Goal: Check status: Check status

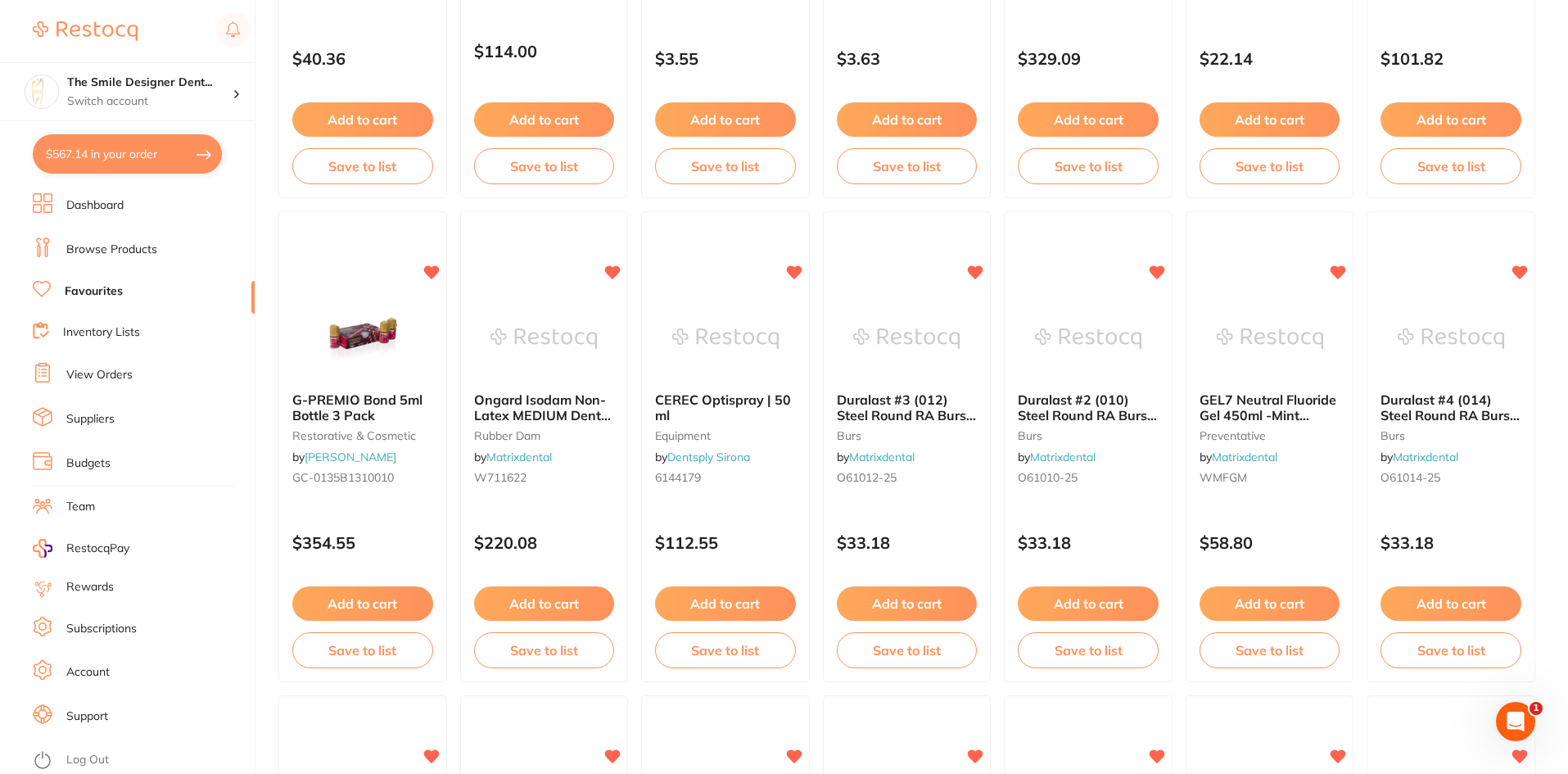
scroll to position [737, 0]
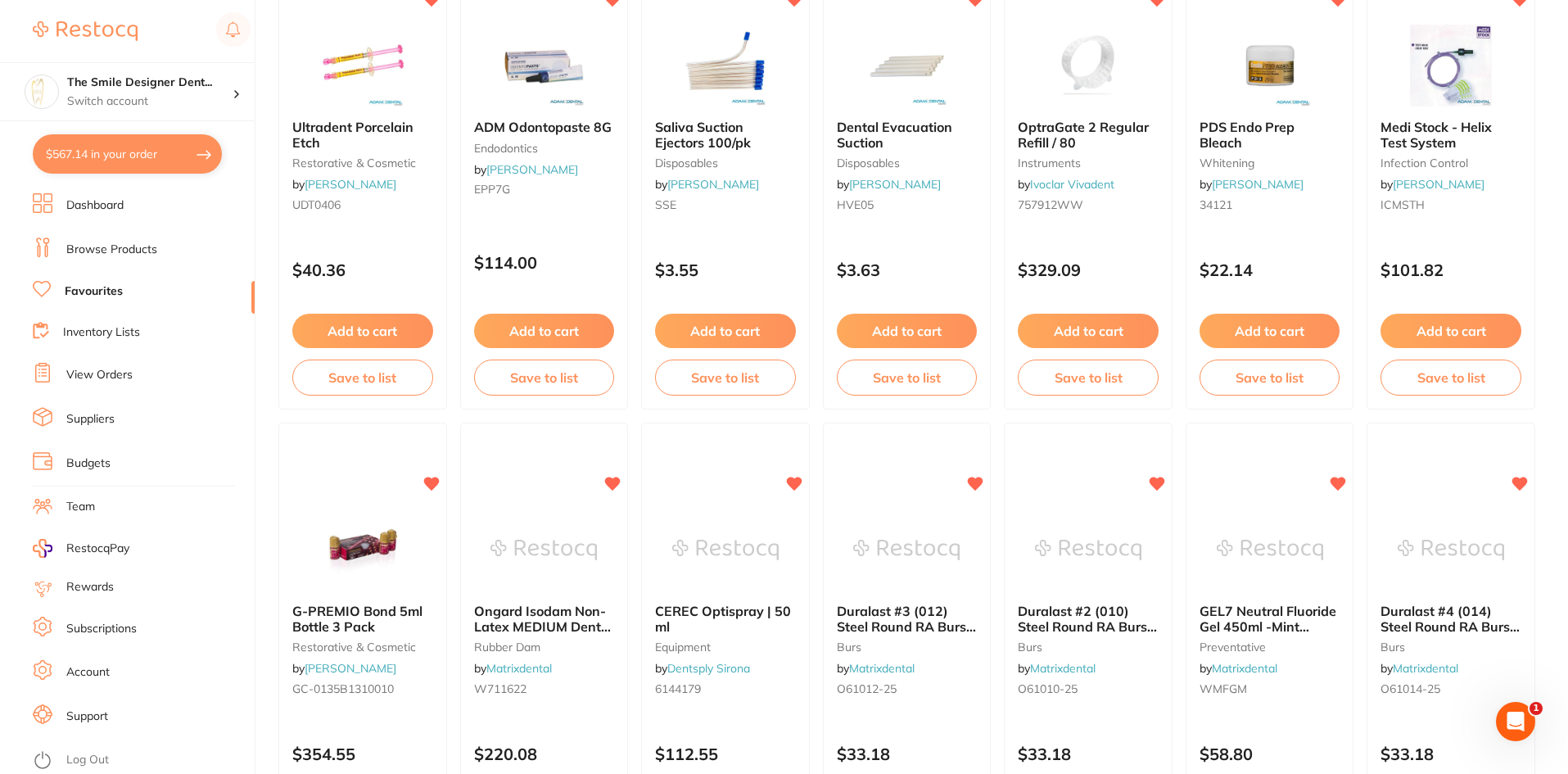
click at [76, 206] on link "Dashboard" at bounding box center [95, 205] width 58 height 16
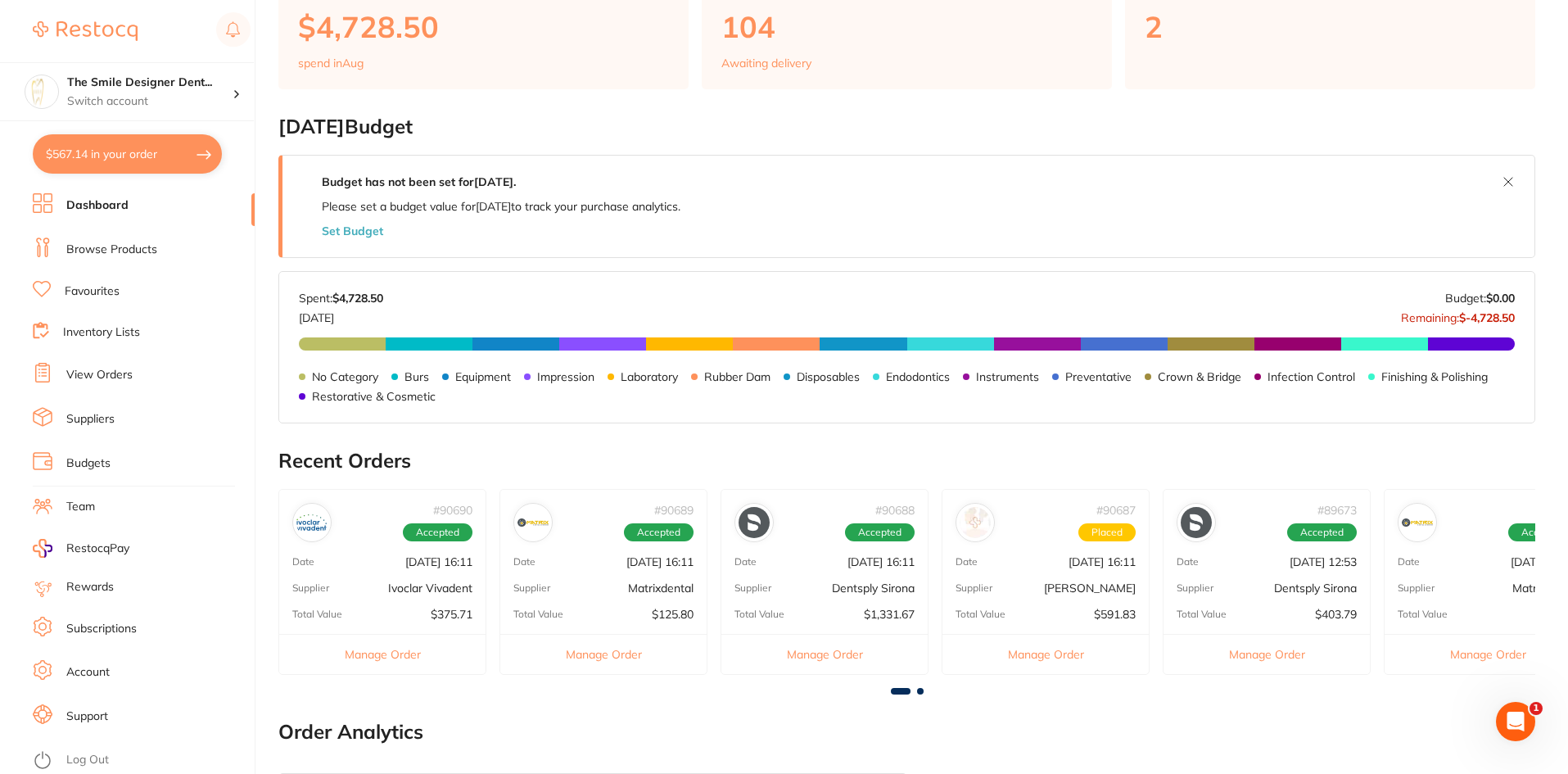
click at [98, 333] on link "Inventory Lists" at bounding box center [101, 332] width 77 height 16
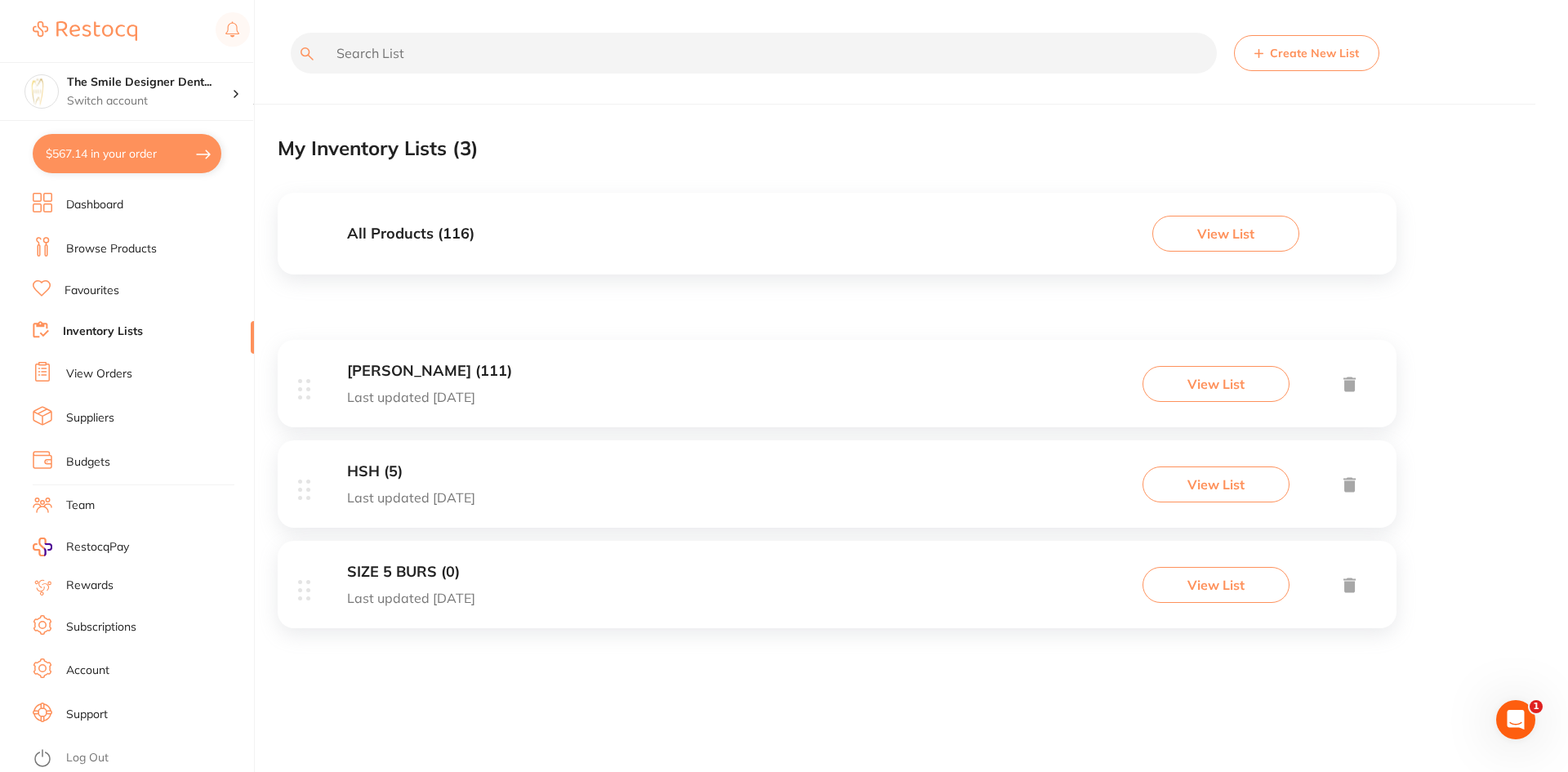
click at [103, 203] on link "Dashboard" at bounding box center [95, 205] width 57 height 16
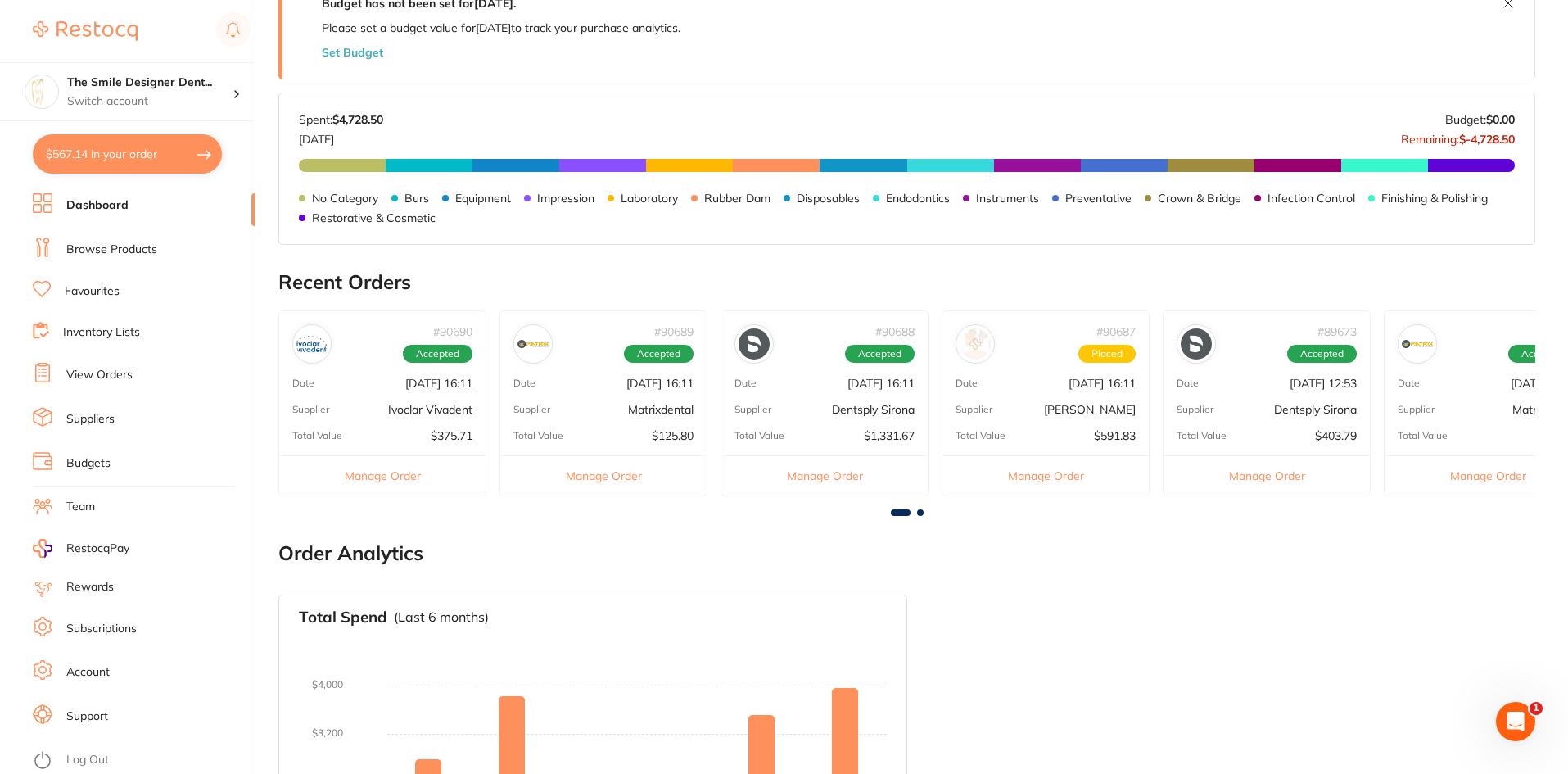
scroll to position [737, 0]
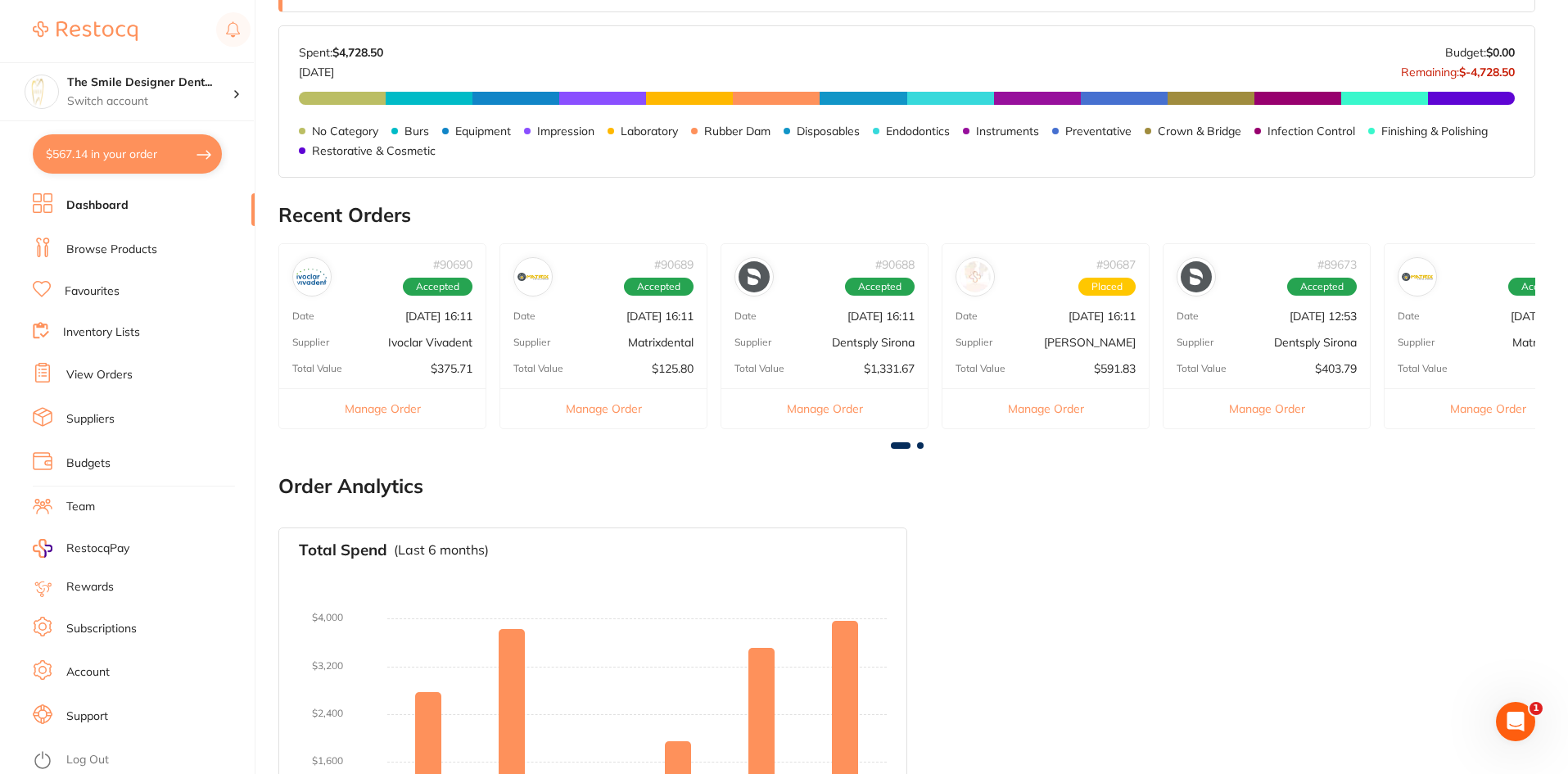
click at [120, 248] on link "Browse Products" at bounding box center [112, 250] width 91 height 16
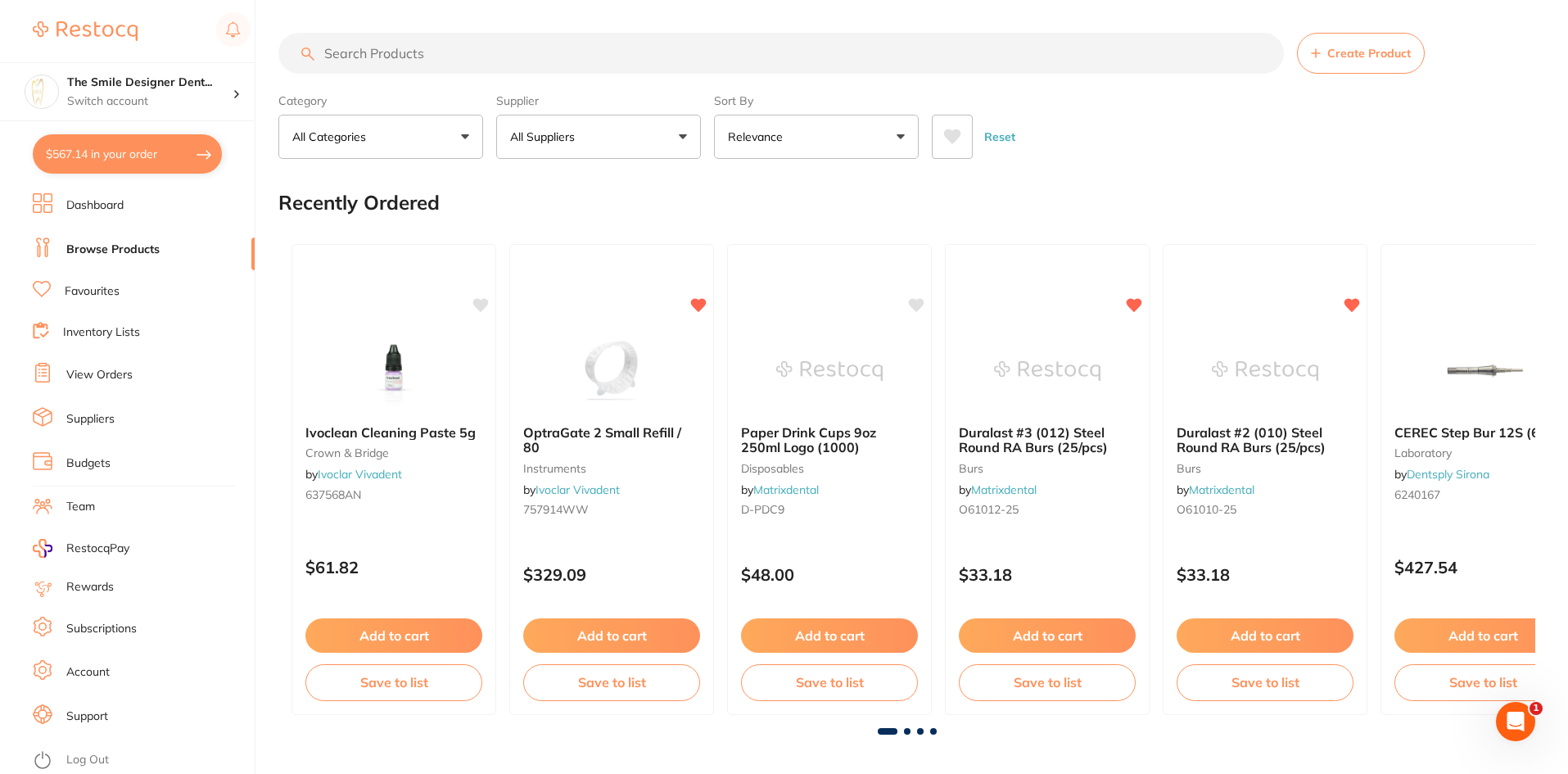
click at [105, 375] on link "View Orders" at bounding box center [99, 375] width 66 height 16
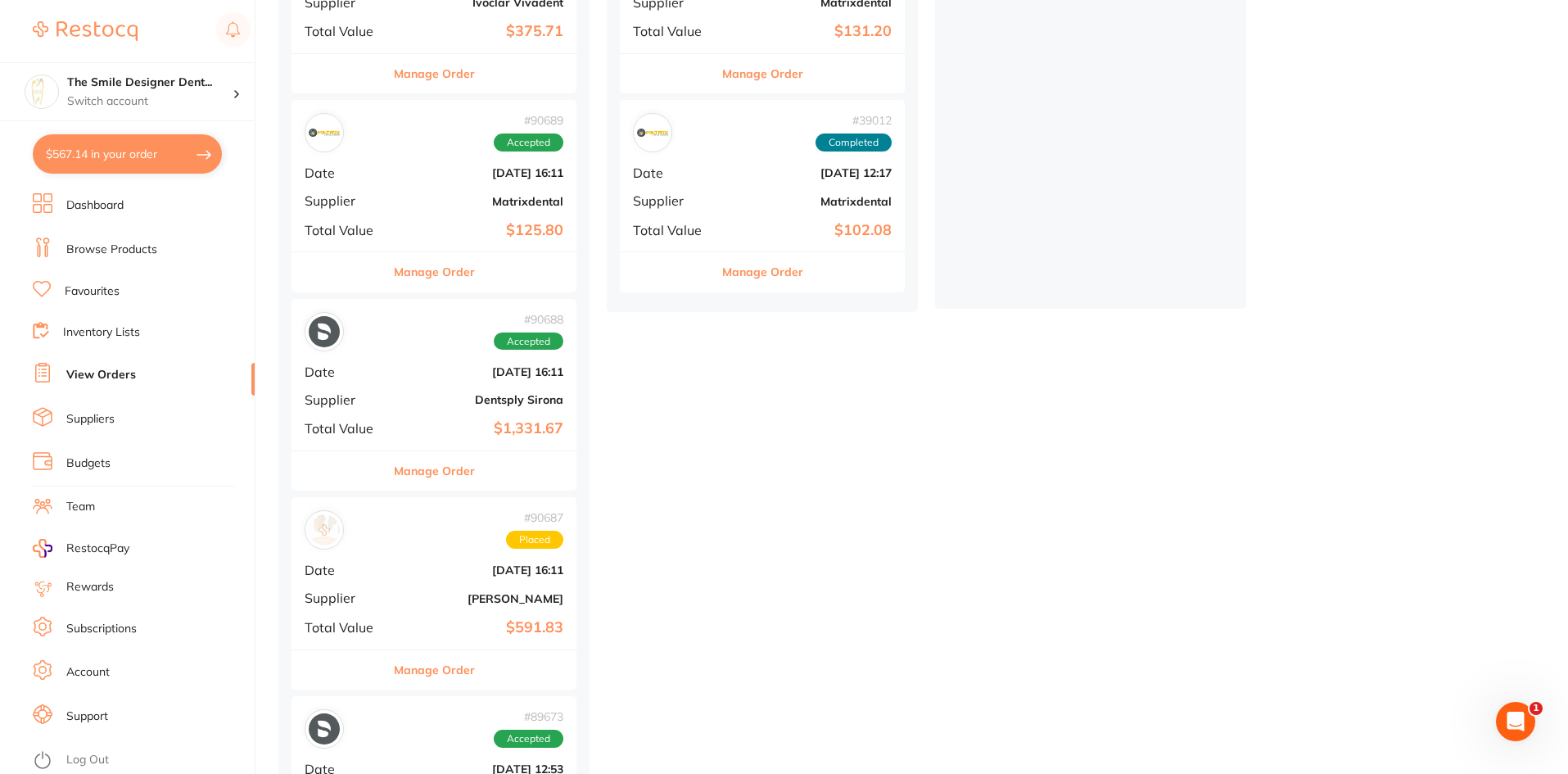
click at [389, 372] on div "# 90688 Accepted Date [DATE] 16:11 Supplier Dentsply Sirona Total Value $1,331.…" at bounding box center [434, 374] width 285 height 151
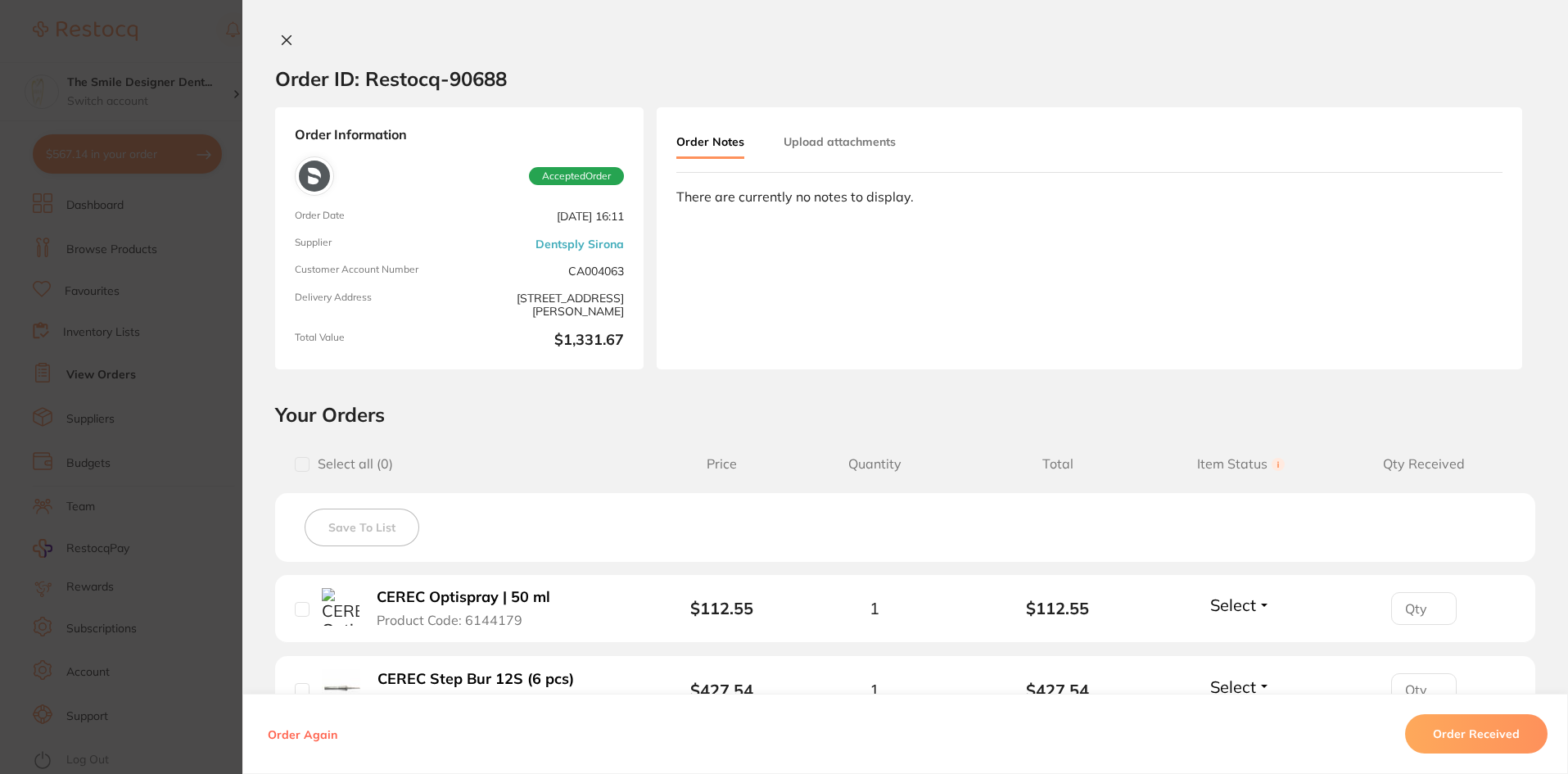
click at [200, 450] on section "Order ID: Restocq- 90688 Order Information Accepted Order Order Date [DATE] 16:…" at bounding box center [784, 387] width 1568 height 774
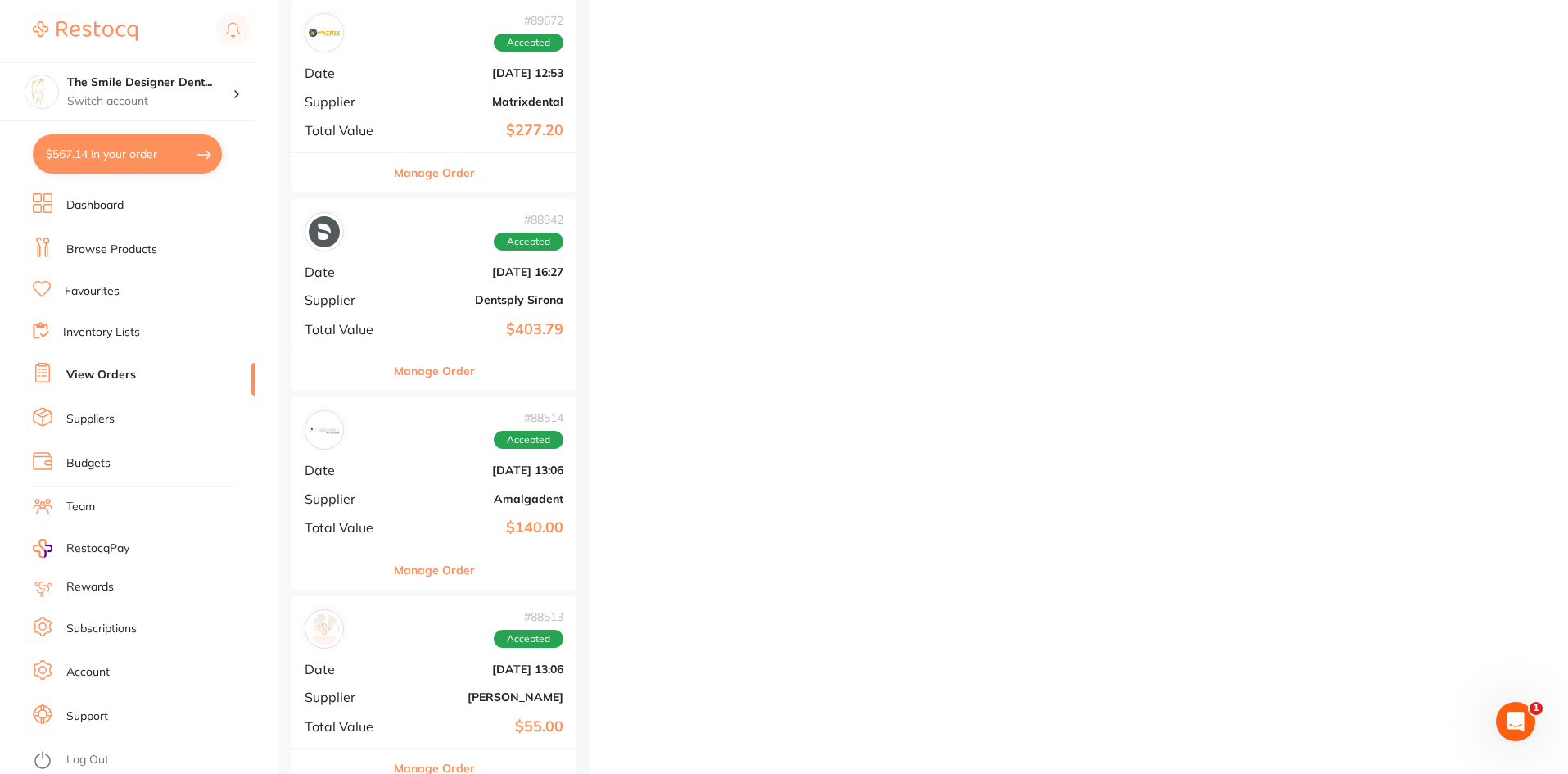
scroll to position [1310, 0]
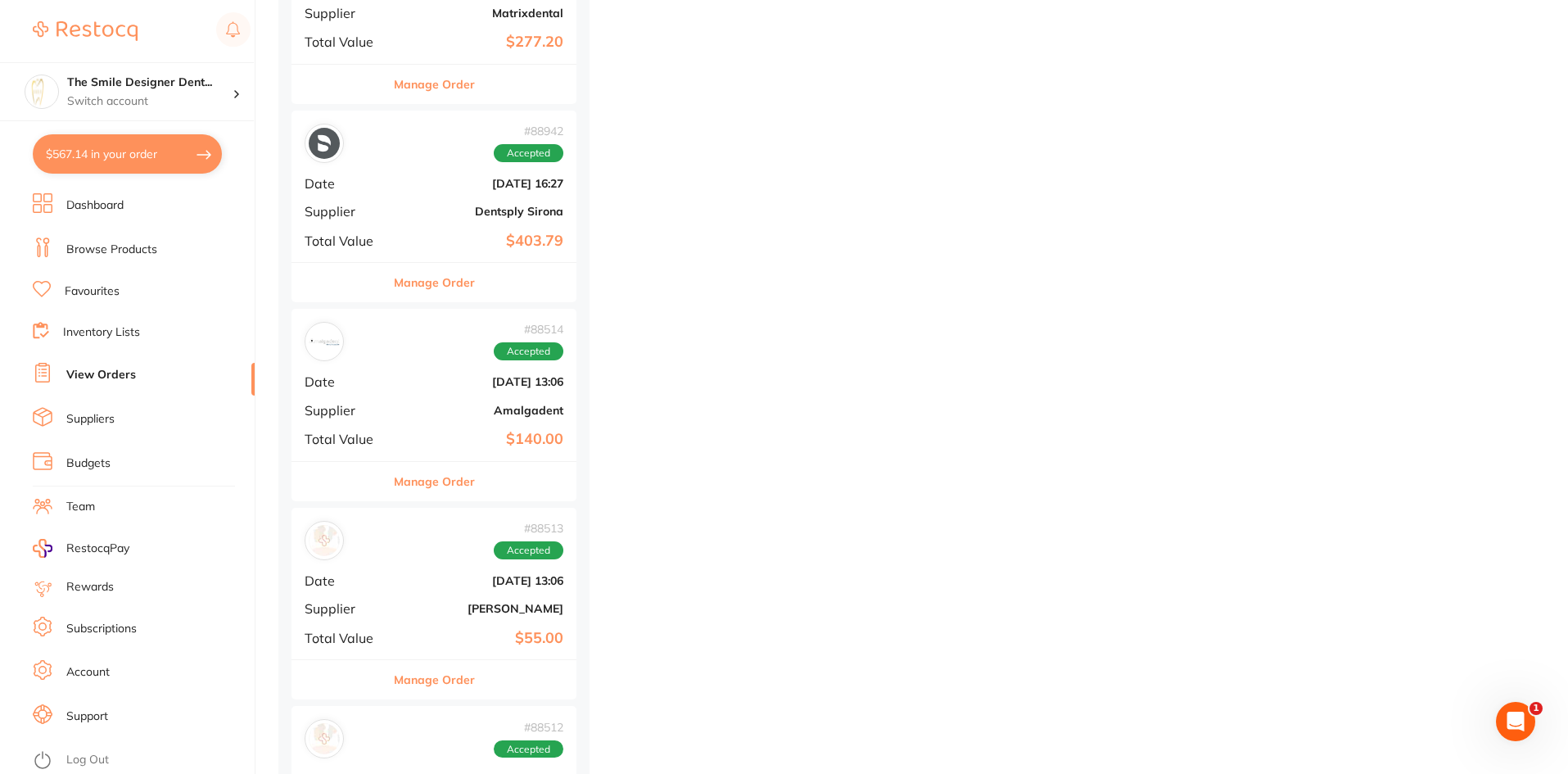
click at [415, 372] on div "# 88514 Accepted Date [DATE] 13:06 Supplier Amalgadent Total Value $140.00" at bounding box center [434, 384] width 285 height 151
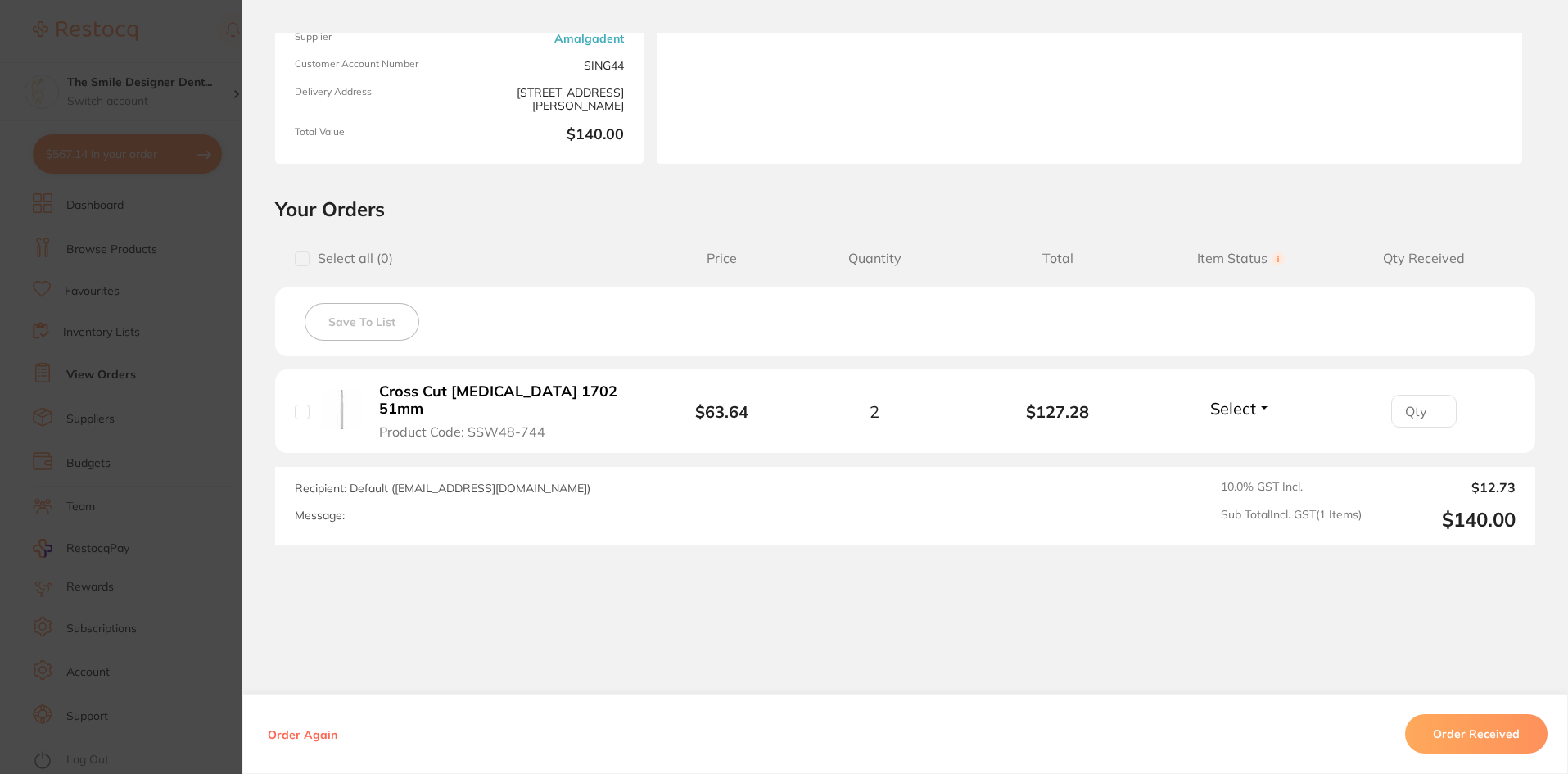
click at [183, 426] on section "Order ID: Restocq- 88514 Order Information Accepted Order Order Date [DATE] 13:…" at bounding box center [784, 387] width 1568 height 774
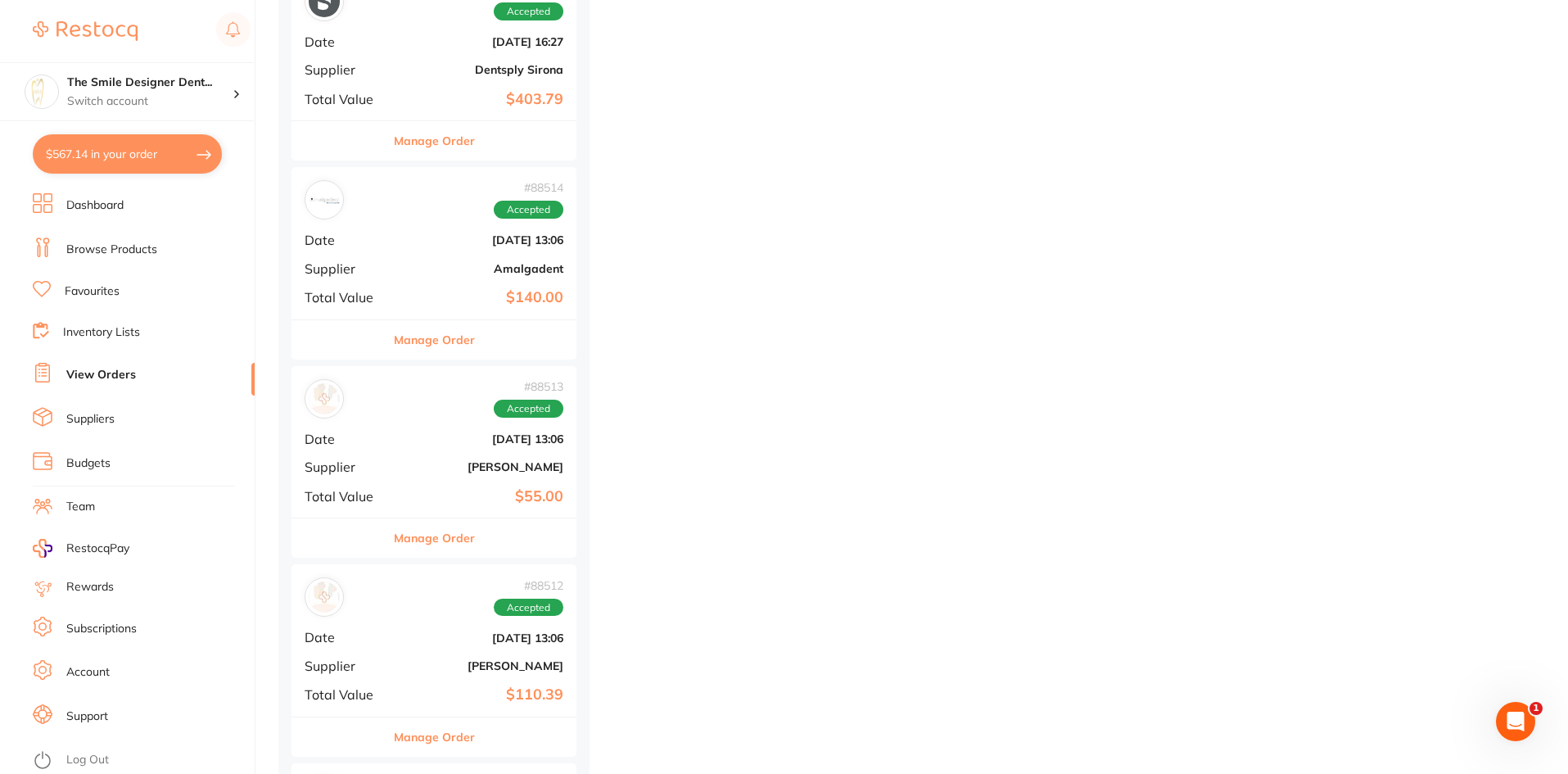
scroll to position [1556, 0]
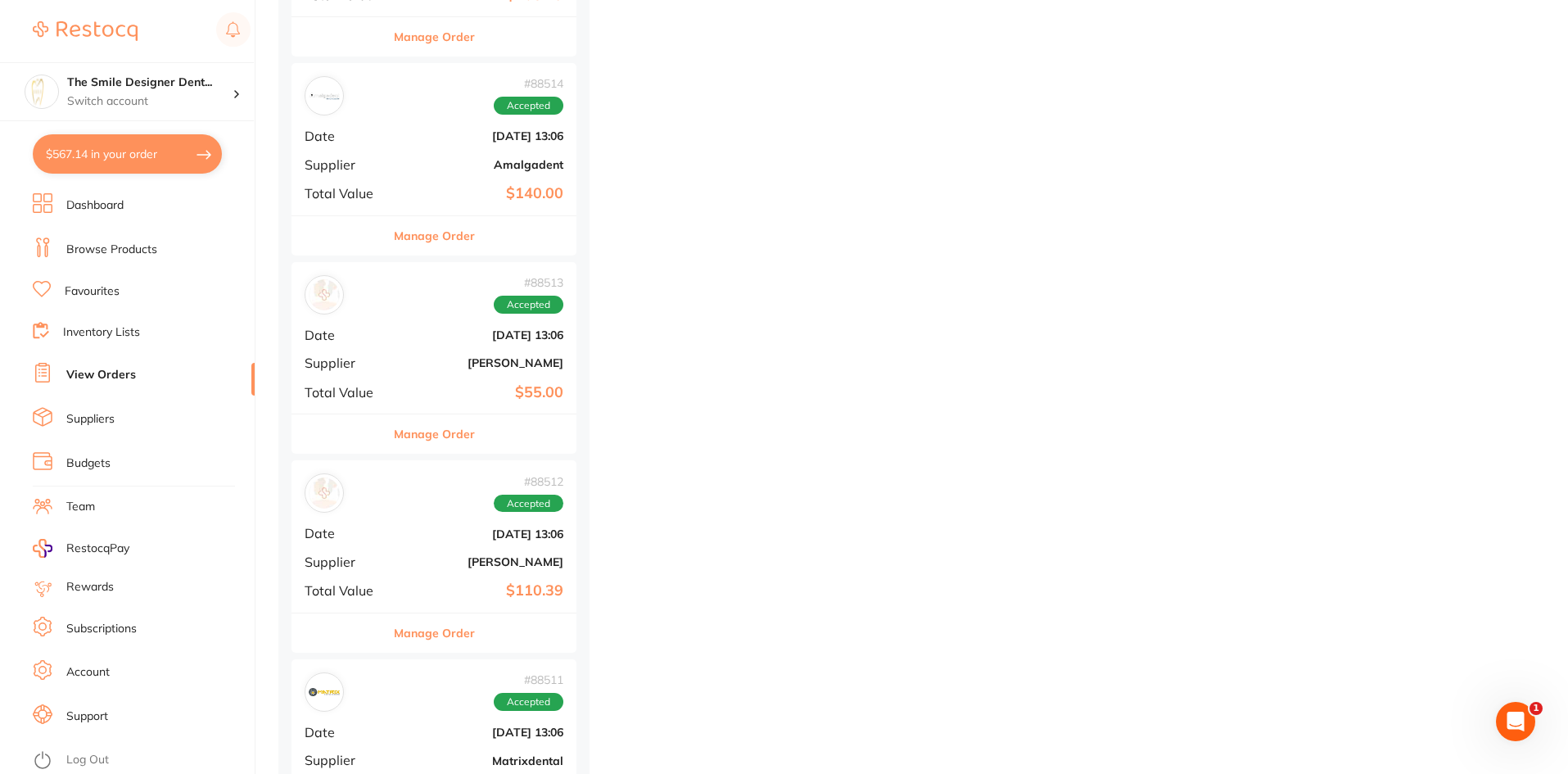
click at [377, 365] on span "Supplier" at bounding box center [345, 362] width 82 height 15
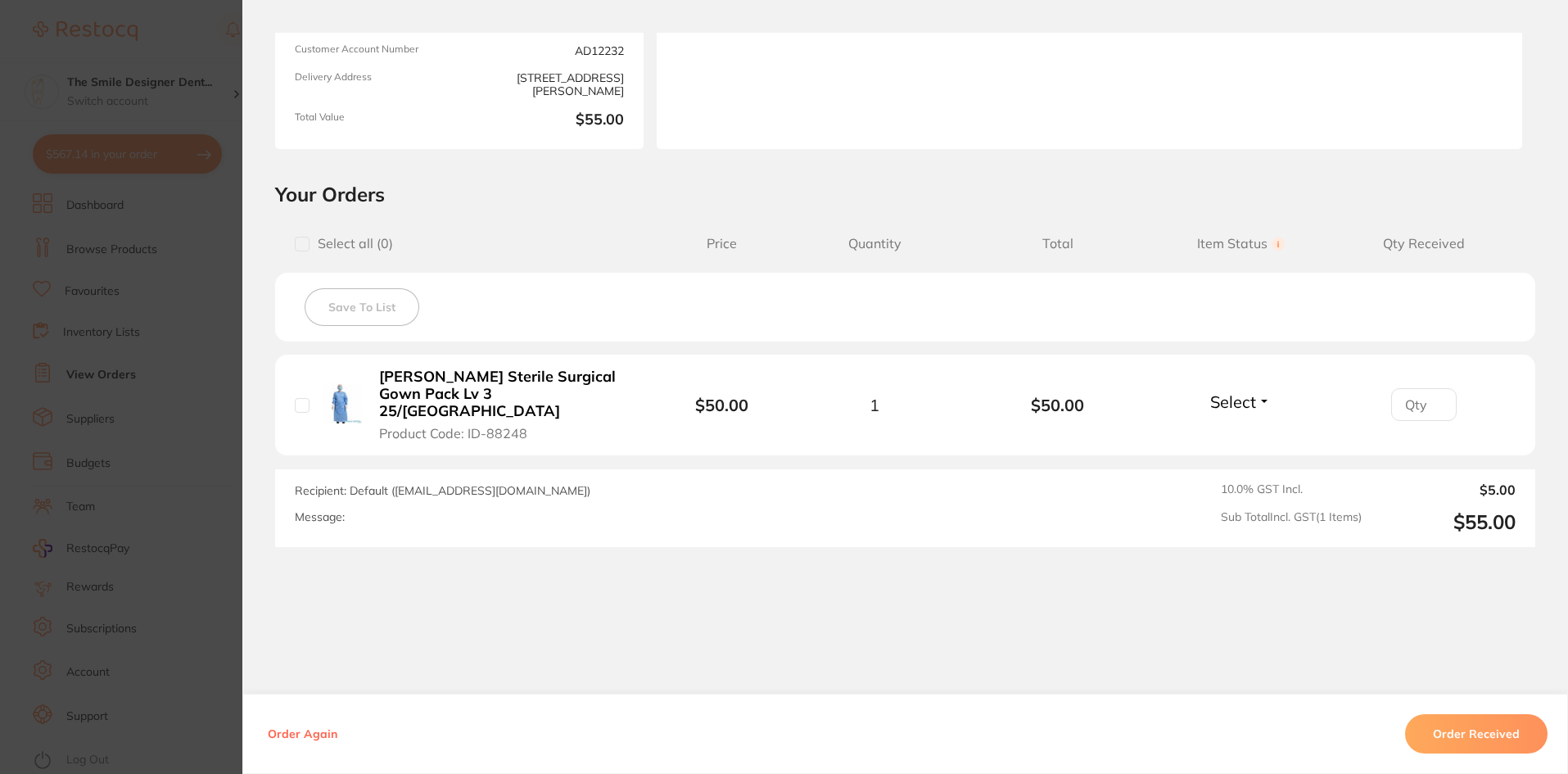
click at [550, 376] on b "[PERSON_NAME] Sterile Surgical Gown Pack Lv 3 25/[GEOGRAPHIC_DATA]" at bounding box center [506, 393] width 253 height 50
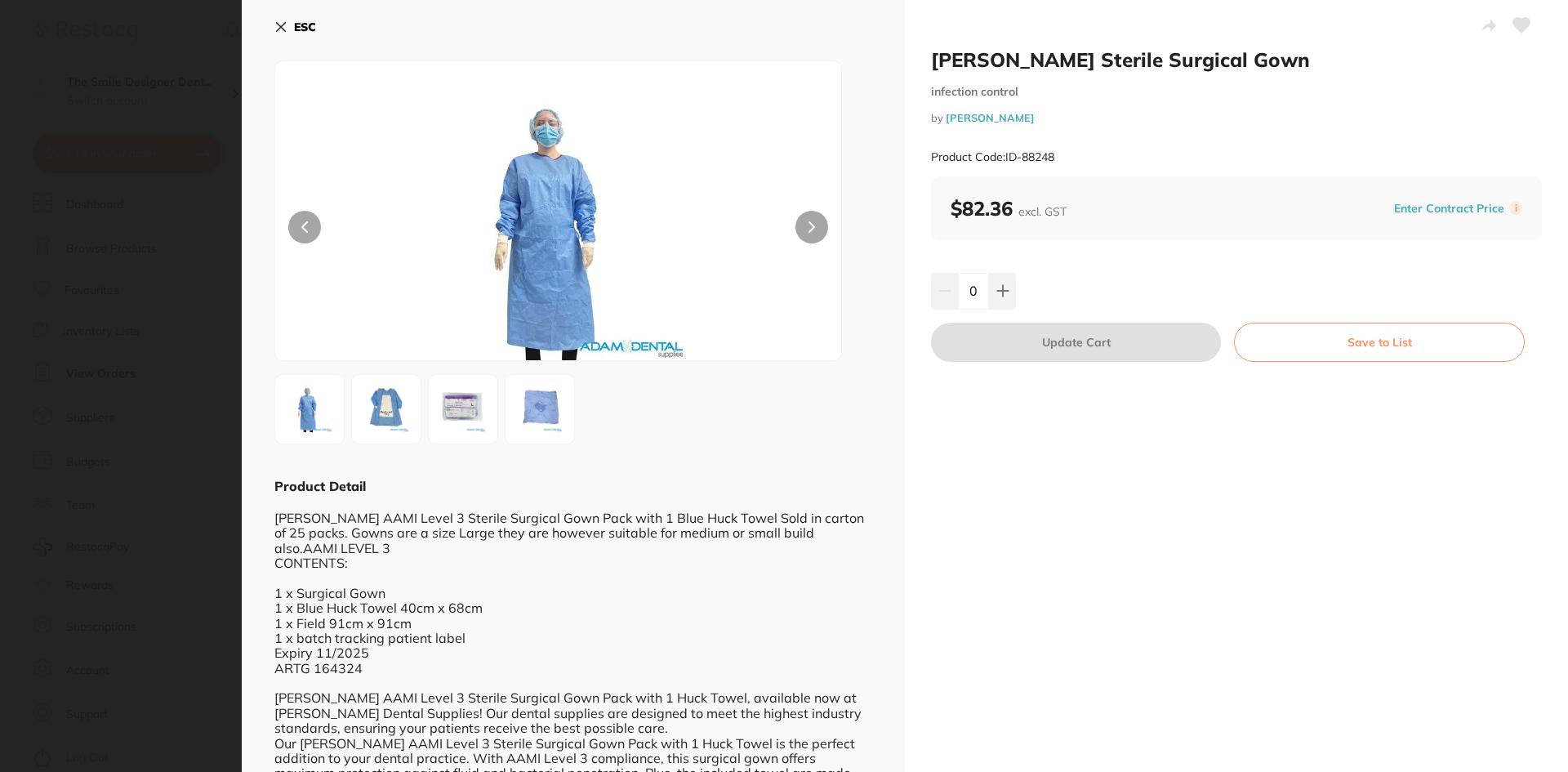
click at [169, 255] on section "[PERSON_NAME] Sterile Surgical Gown infection control by [PERSON_NAME] Product …" at bounding box center [784, 386] width 1568 height 772
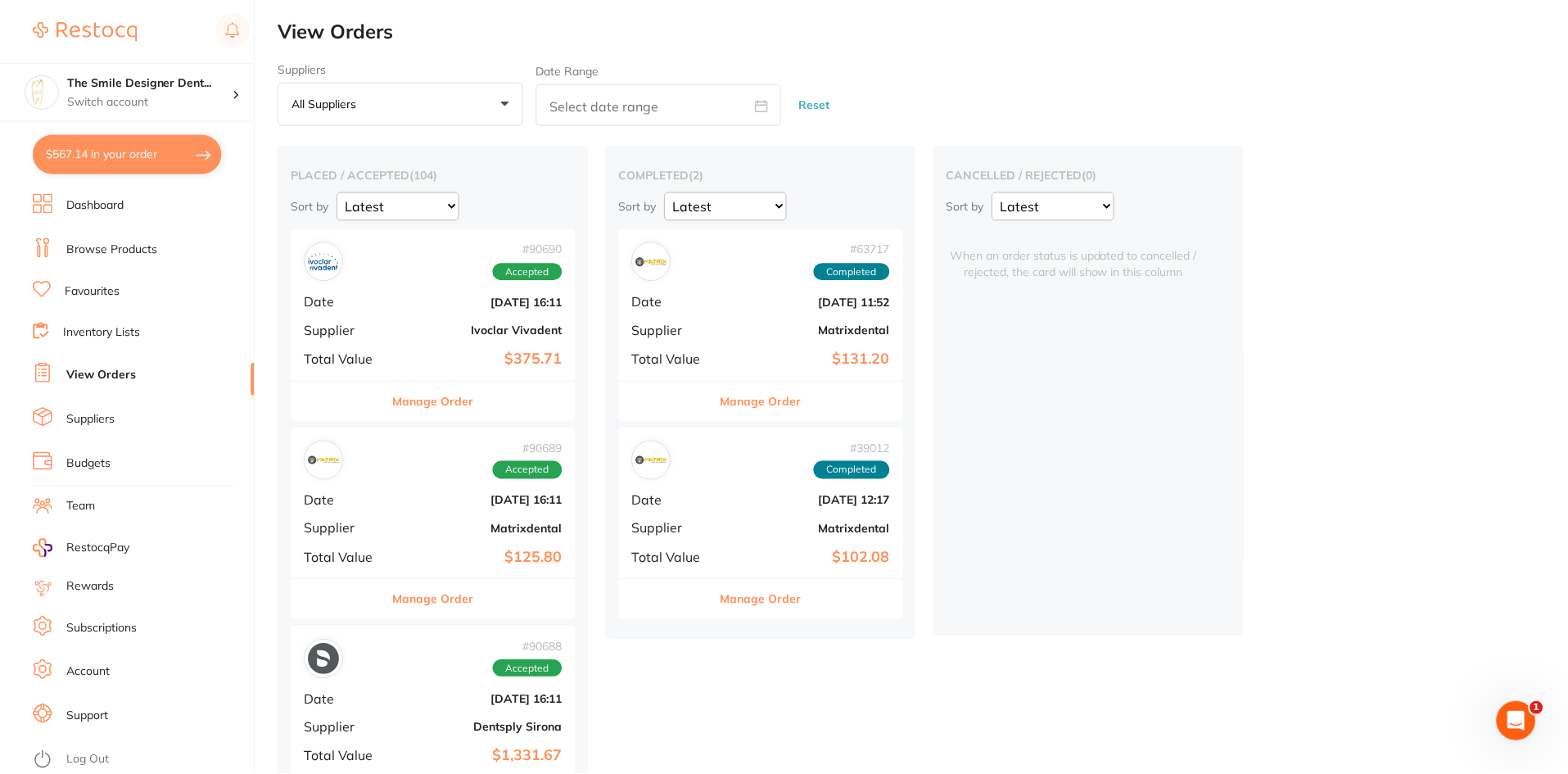
scroll to position [1556, 0]
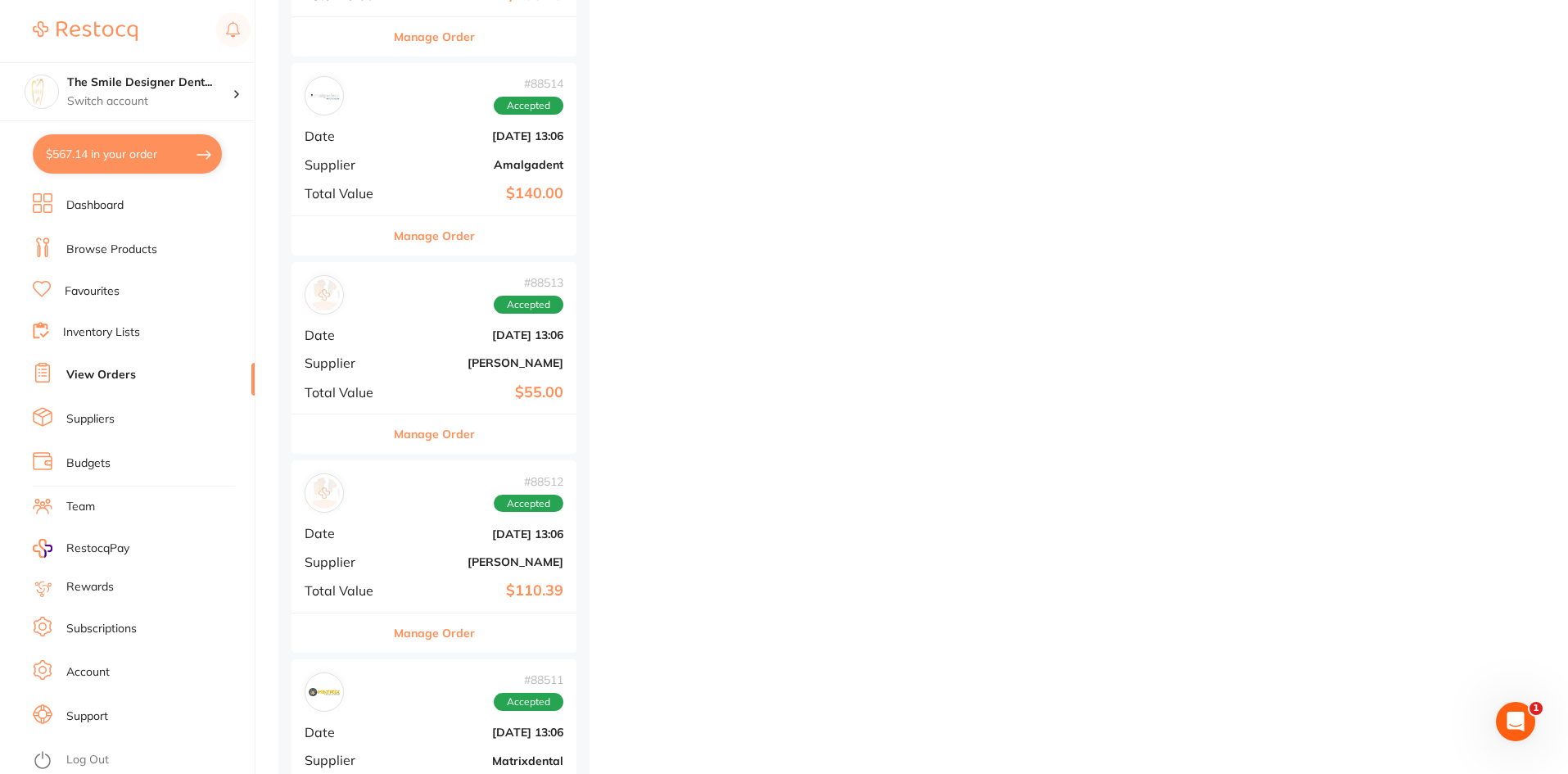
click at [107, 253] on link "Browse Products" at bounding box center [112, 250] width 91 height 16
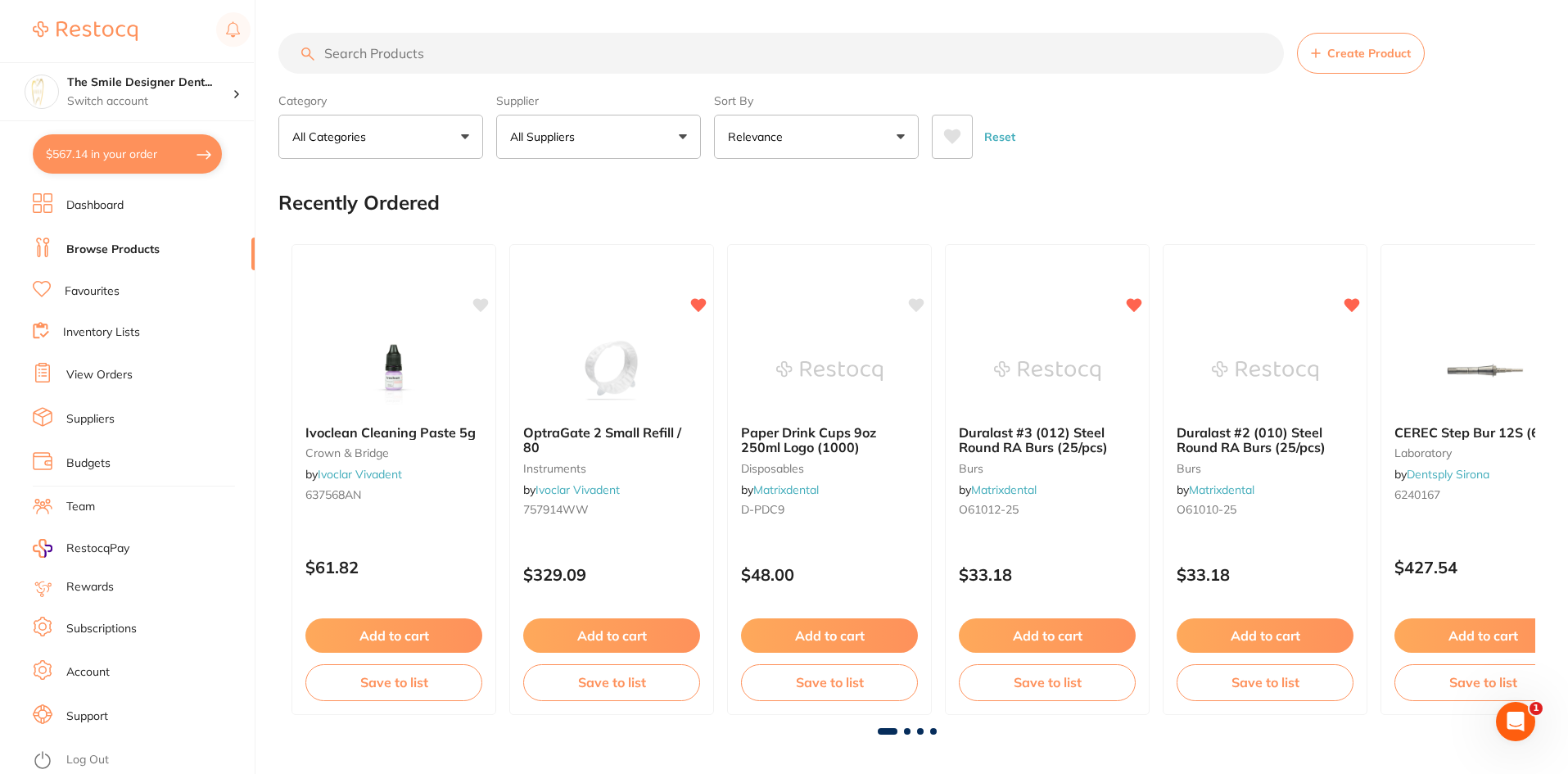
click at [524, 61] on input "search" at bounding box center [780, 53] width 1005 height 41
type input "surgical gowns"
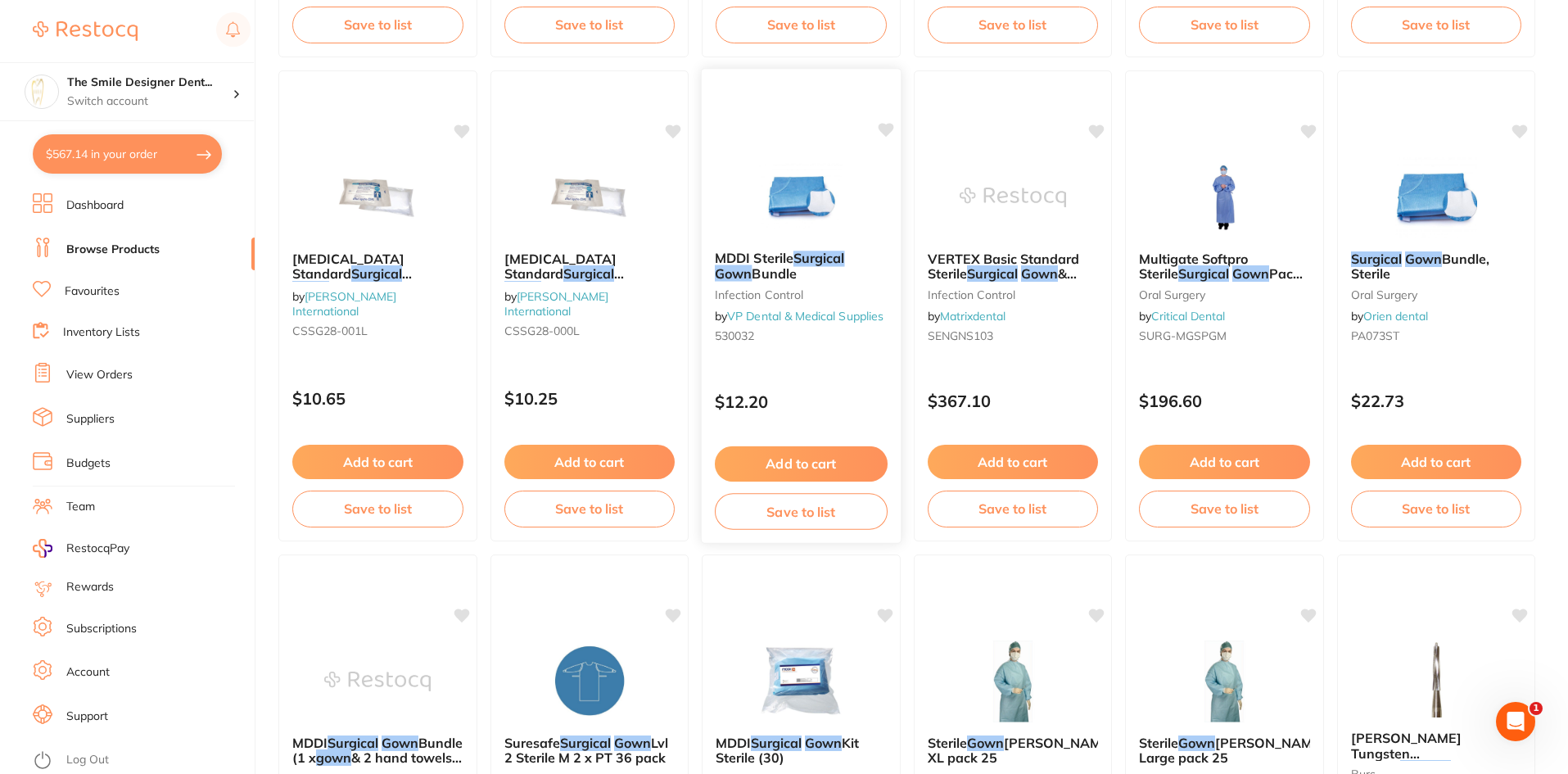
scroll to position [1310, 0]
